Goal: Transaction & Acquisition: Download file/media

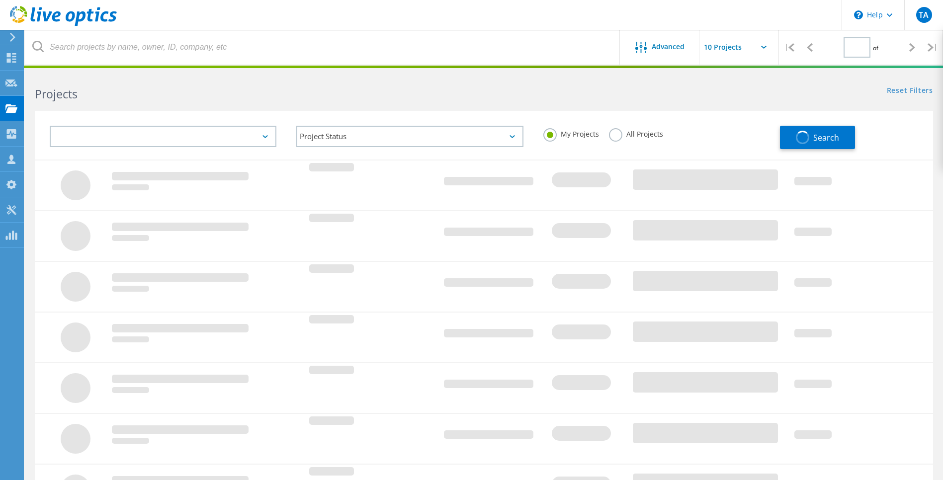
type input "1"
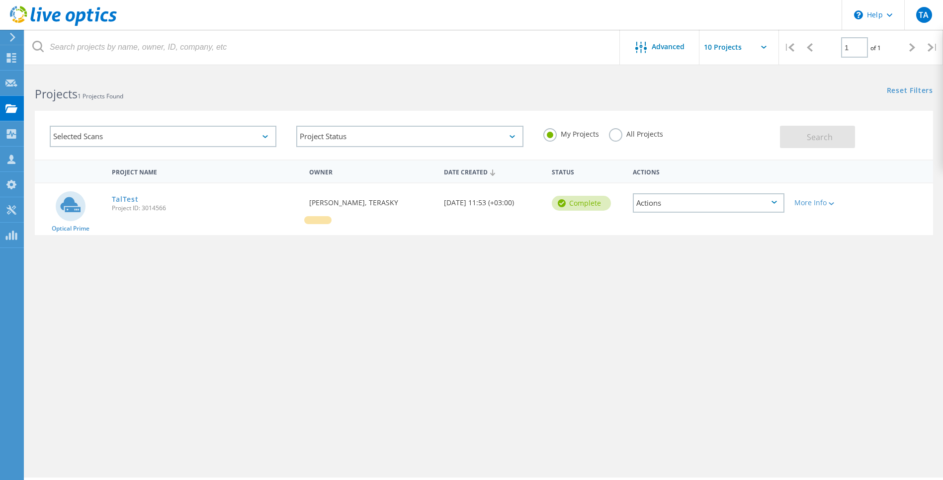
click at [58, 138] on div "Selected Scans" at bounding box center [163, 136] width 227 height 21
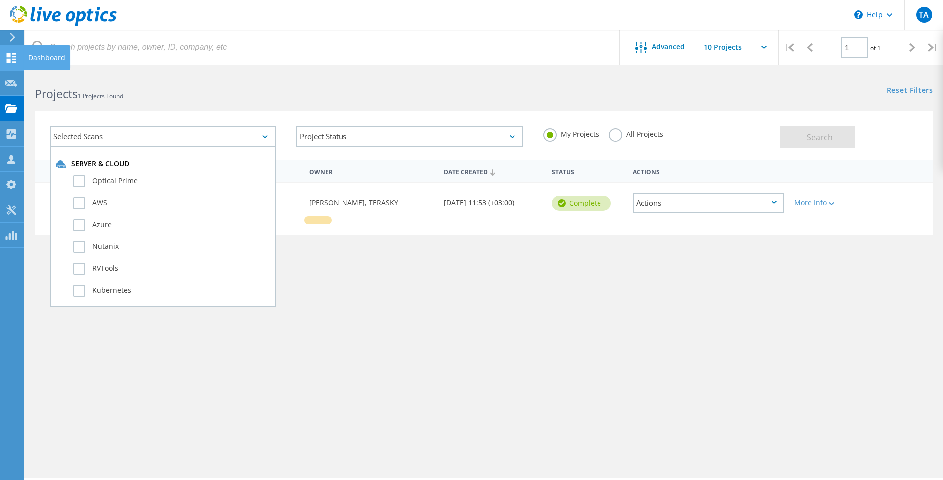
click at [15, 56] on use at bounding box center [11, 57] width 9 height 9
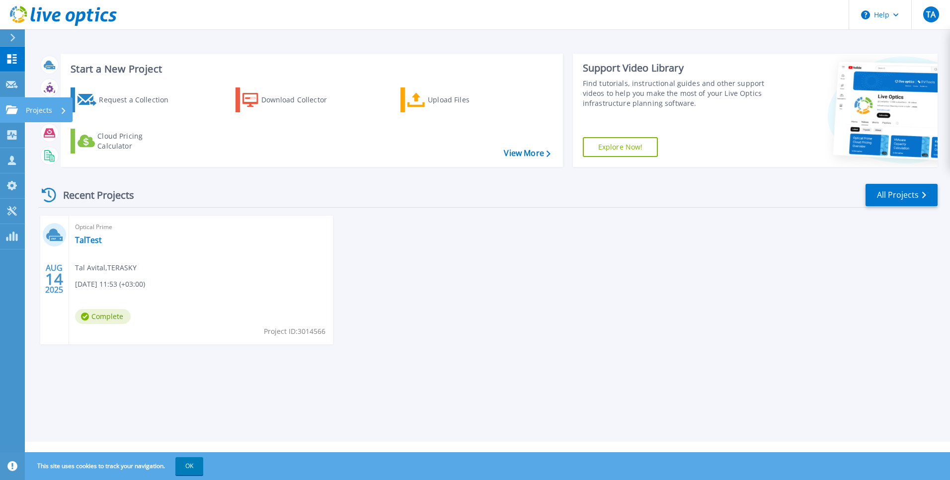
click at [13, 110] on icon at bounding box center [12, 109] width 12 height 8
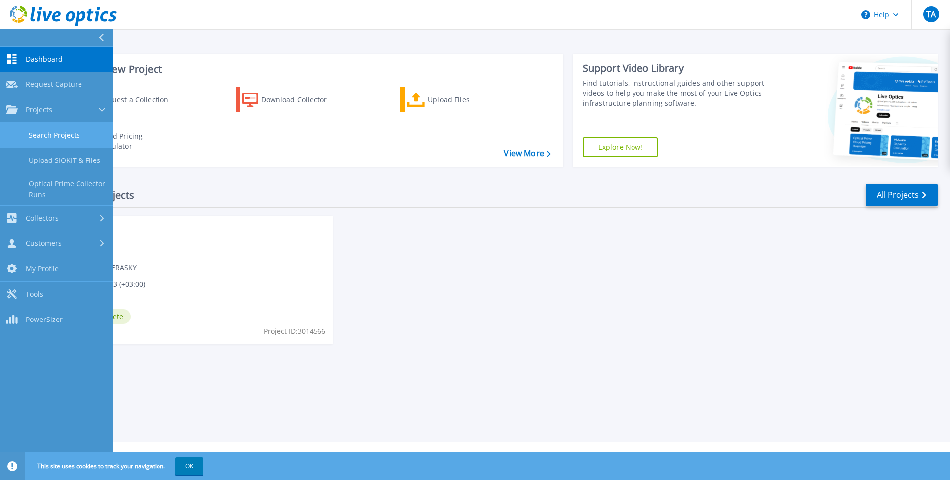
click at [58, 138] on link "Search Projects" at bounding box center [56, 135] width 113 height 25
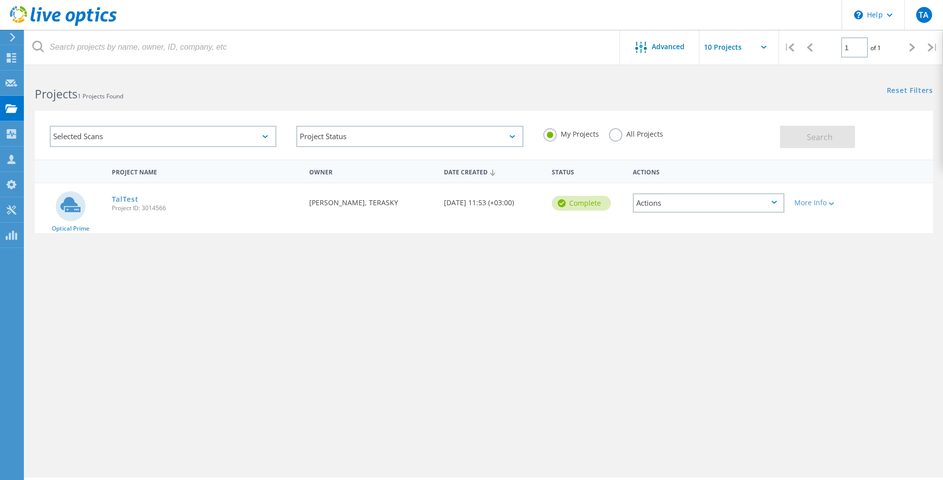
drag, startPoint x: 384, startPoint y: 75, endPoint x: 397, endPoint y: 78, distance: 13.6
click at [397, 78] on div "Projects 1 Projects Found" at bounding box center [254, 85] width 459 height 26
click at [11, 208] on icon at bounding box center [11, 209] width 12 height 9
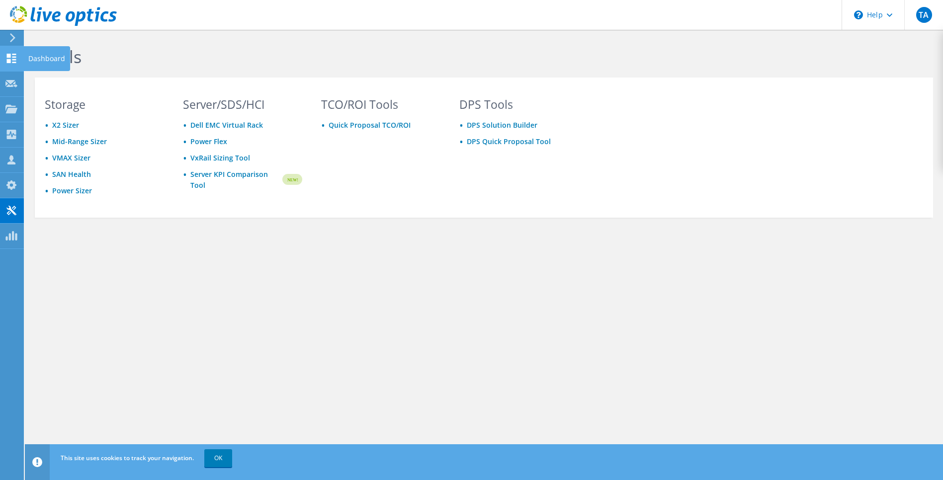
click at [14, 61] on icon at bounding box center [11, 58] width 12 height 9
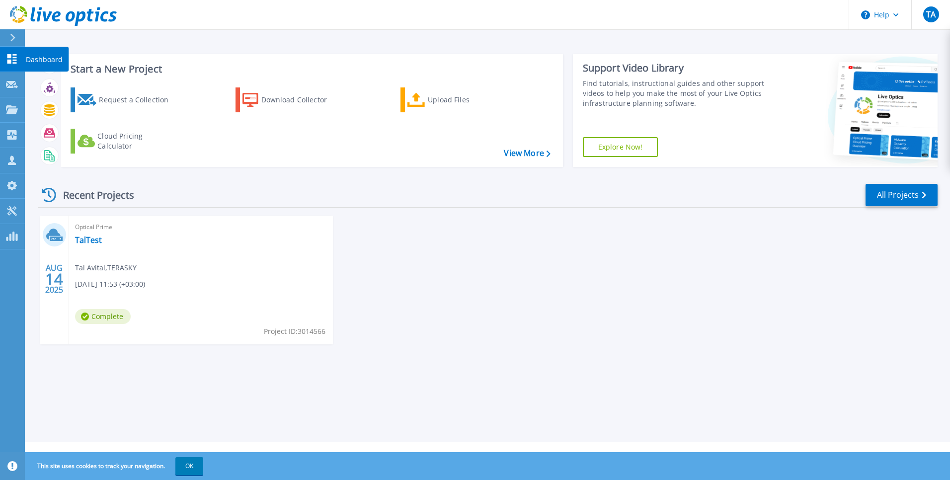
click at [33, 61] on p "Dashboard" at bounding box center [44, 60] width 37 height 26
click at [293, 101] on div "Download Collector" at bounding box center [301, 100] width 80 height 20
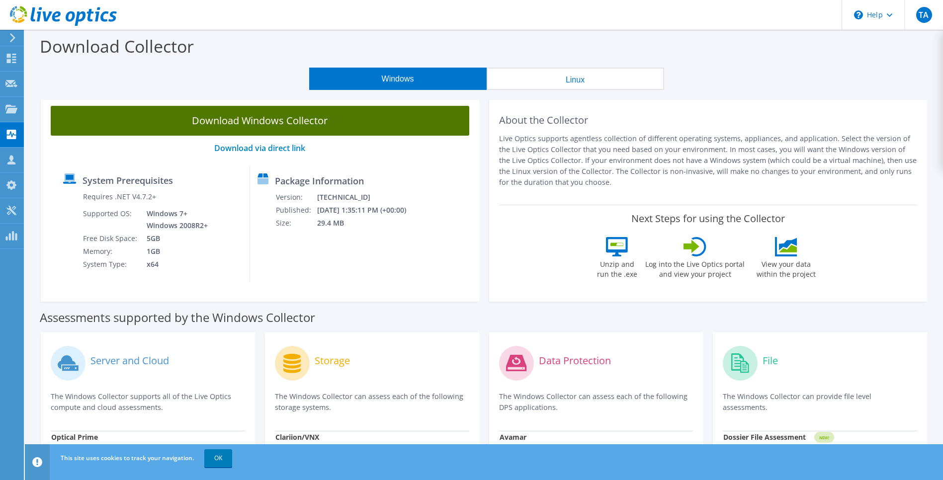
click at [352, 120] on link "Download Windows Collector" at bounding box center [260, 121] width 419 height 30
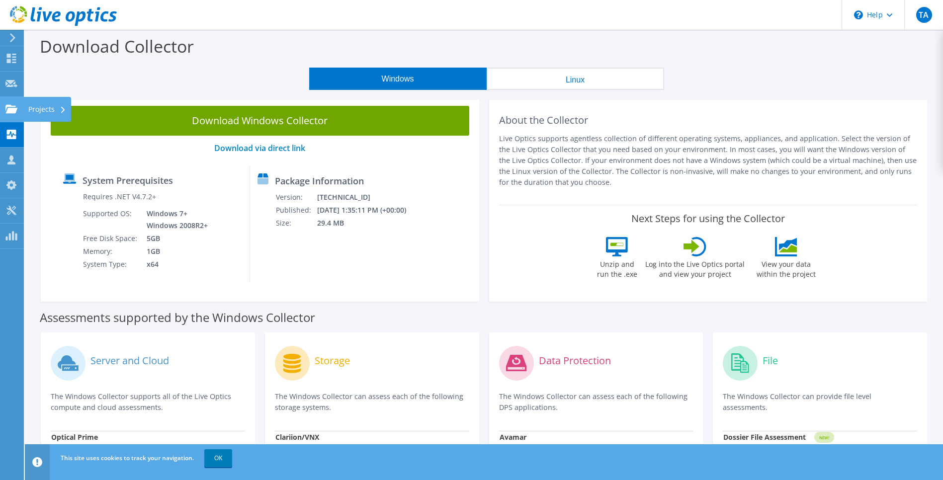
click at [36, 112] on div "Projects" at bounding box center [47, 109] width 48 height 25
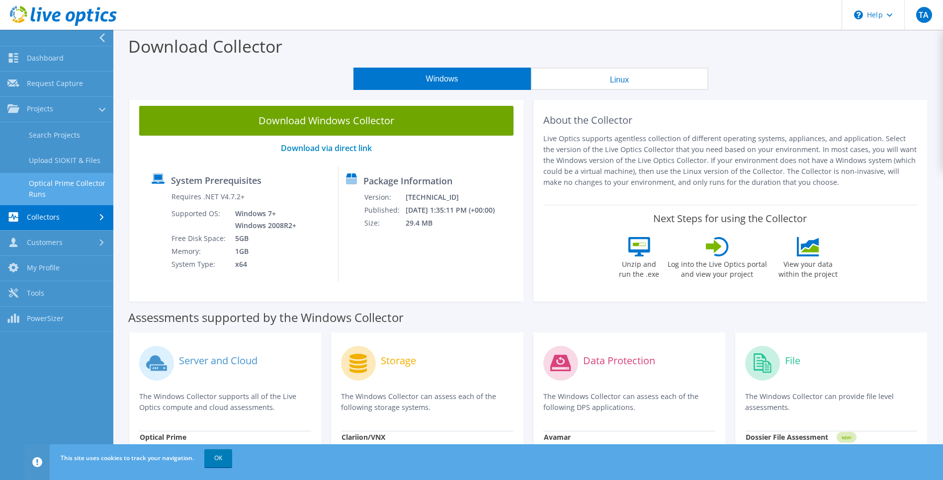
click at [71, 188] on link "Optical Prime Collector Runs" at bounding box center [56, 189] width 113 height 32
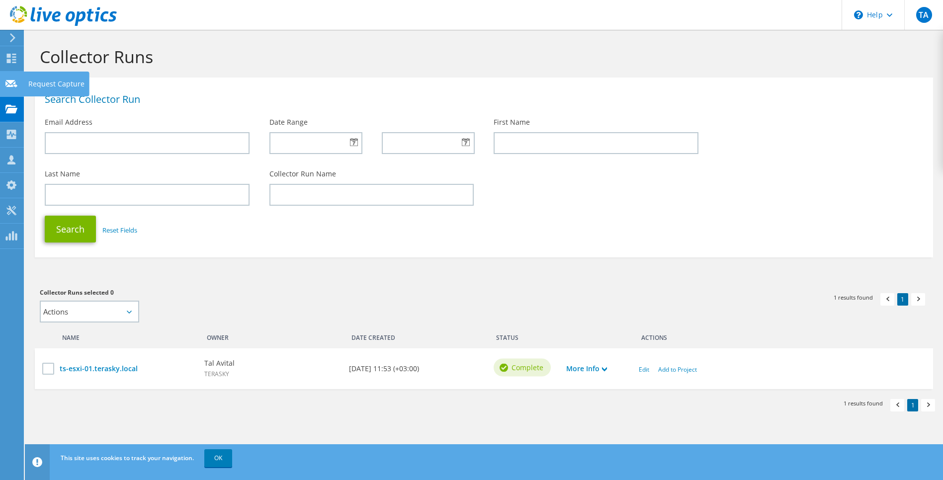
click at [12, 83] on icon at bounding box center [11, 83] width 12 height 9
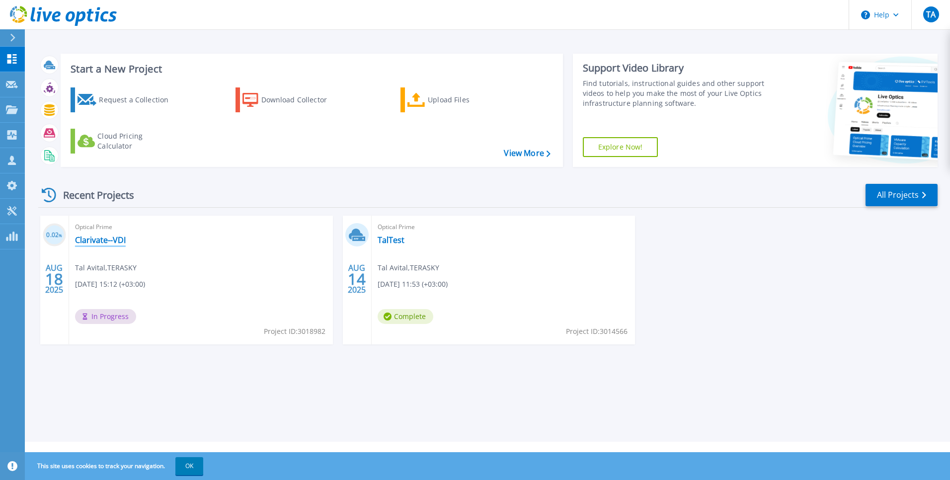
click at [112, 241] on link "Clarivate--VDI" at bounding box center [100, 240] width 51 height 10
